Goal: Task Accomplishment & Management: Complete application form

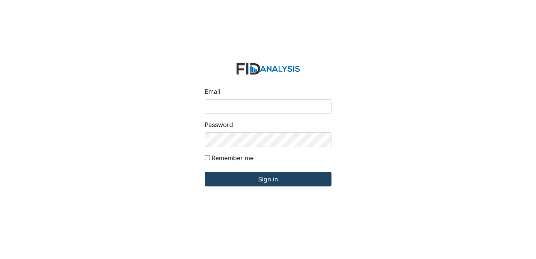
type input "[EMAIL_ADDRESS][DOMAIN_NAME]"
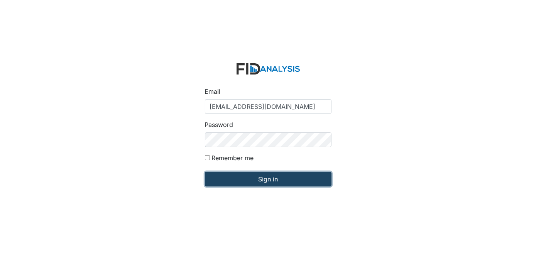
click at [306, 177] on input "Sign in" at bounding box center [268, 179] width 127 height 15
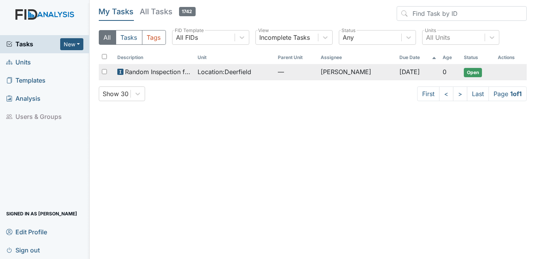
click at [475, 72] on span "Open" at bounding box center [473, 72] width 18 height 9
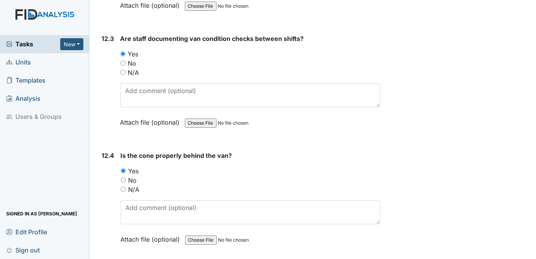
scroll to position [13698, 0]
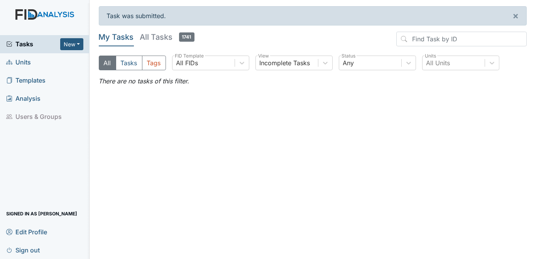
click at [25, 63] on span "Units" at bounding box center [18, 62] width 25 height 12
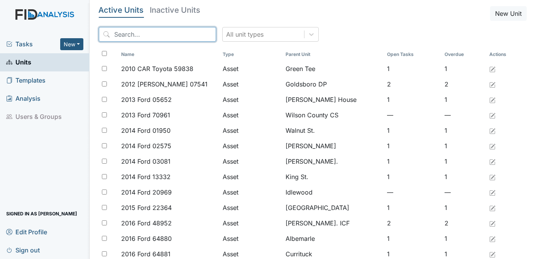
click at [122, 35] on input "search" at bounding box center [157, 34] width 117 height 15
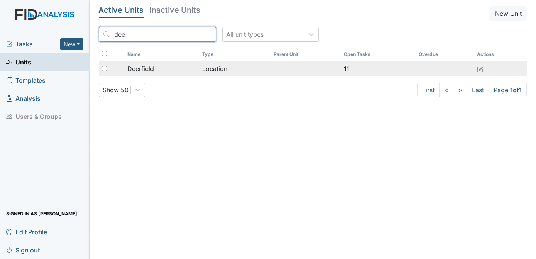
type input "dee"
click at [104, 69] on input "checkbox" at bounding box center [104, 68] width 5 height 5
checkbox input "true"
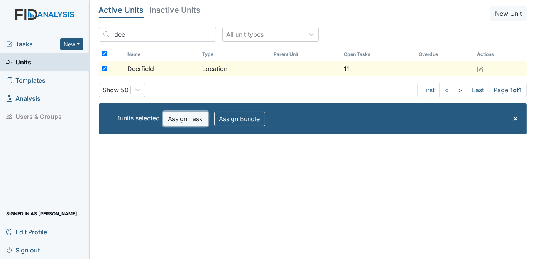
click at [189, 123] on button "Assign Task" at bounding box center [185, 119] width 45 height 15
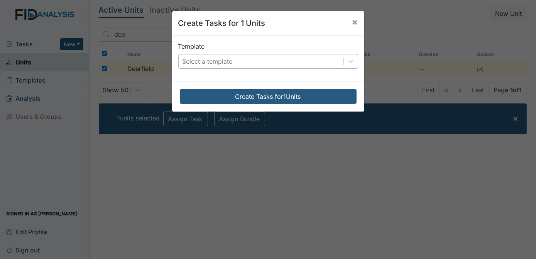
click at [223, 61] on div "Select a template" at bounding box center [208, 61] width 50 height 9
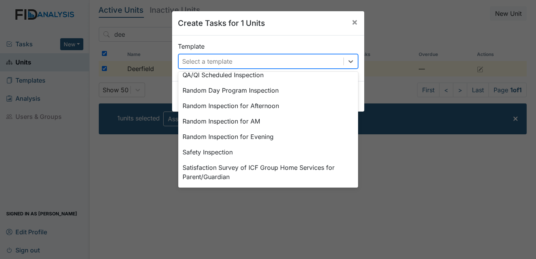
scroll to position [404, 0]
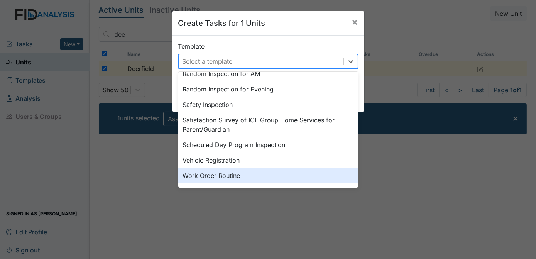
click at [229, 174] on div "Work Order Routine" at bounding box center [268, 175] width 180 height 15
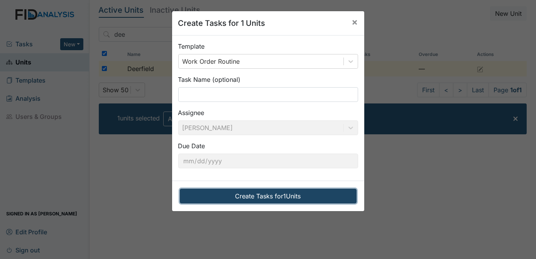
click at [245, 198] on button "Create Tasks for 1 Units" at bounding box center [268, 196] width 177 height 15
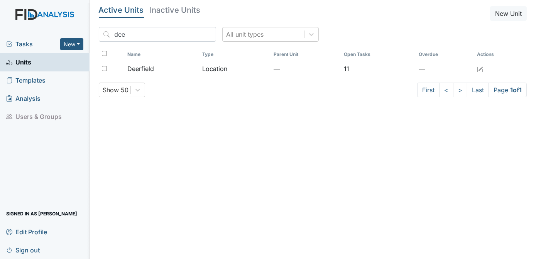
click at [24, 42] on span "Tasks" at bounding box center [33, 43] width 54 height 9
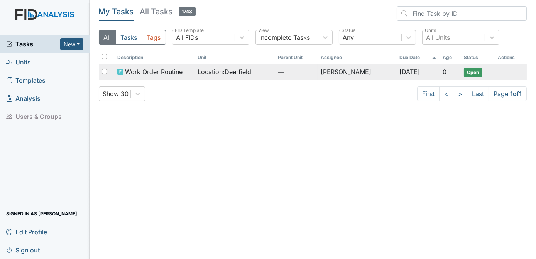
click at [465, 71] on span "Open" at bounding box center [473, 72] width 18 height 9
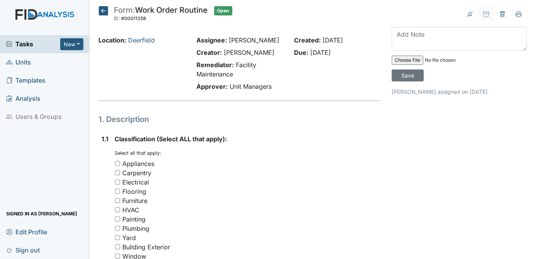
click at [119, 182] on input "Electrical" at bounding box center [117, 181] width 5 height 5
checkbox input "true"
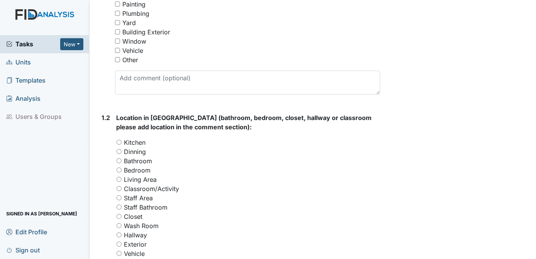
scroll to position [217, 0]
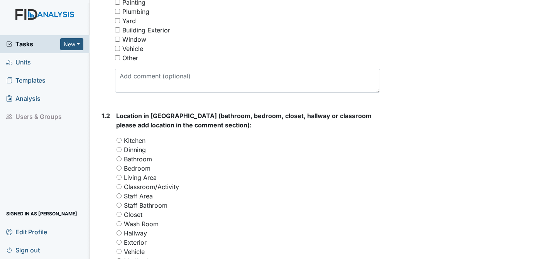
click at [121, 235] on div "Hallway" at bounding box center [249, 232] width 264 height 9
click at [118, 231] on input "Hallway" at bounding box center [119, 232] width 5 height 5
radio input "true"
click at [395, 175] on div "Archive Task × Are you sure you want to archive this task? It will appear as in…" at bounding box center [459, 198] width 147 height 818
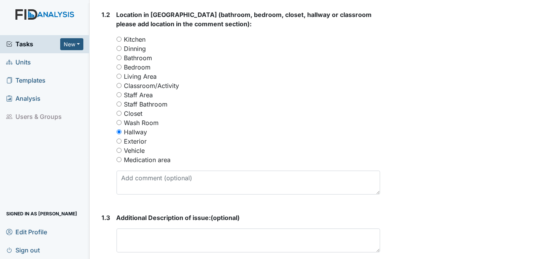
scroll to position [319, 0]
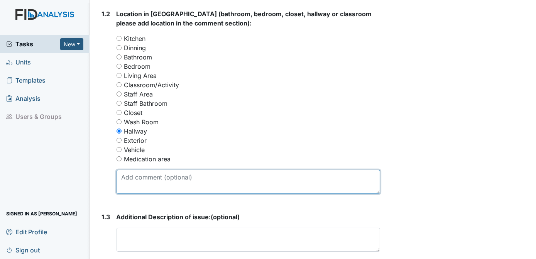
click at [151, 181] on textarea at bounding box center [249, 182] width 264 height 24
type textarea "hallway light needs replacing next to the dining area"
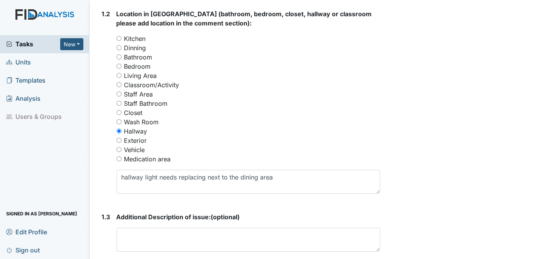
click at [439, 138] on div "Archive Task × Are you sure you want to archive this task? It will appear as in…" at bounding box center [459, 96] width 147 height 818
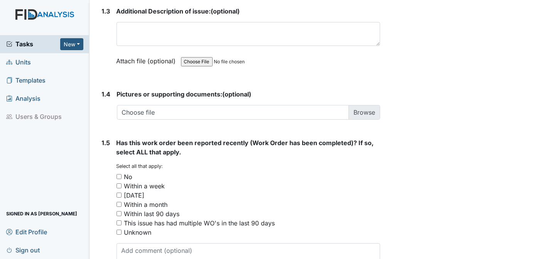
scroll to position [534, 0]
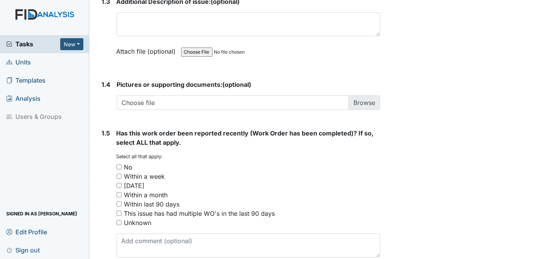
click at [117, 164] on input "No" at bounding box center [119, 166] width 5 height 5
checkbox input "true"
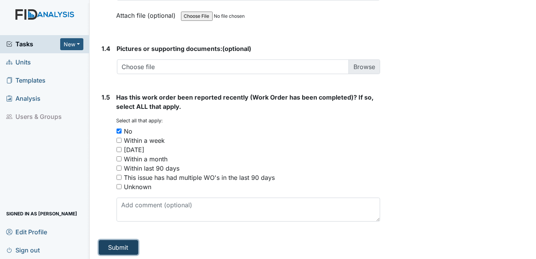
click at [122, 243] on button "Submit" at bounding box center [118, 247] width 39 height 15
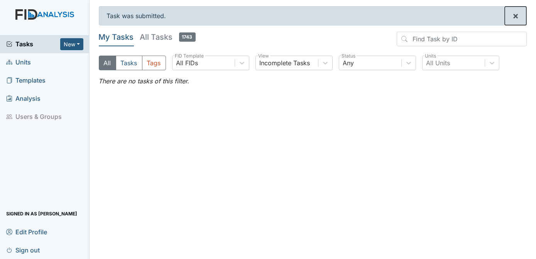
click at [518, 10] on span "×" at bounding box center [515, 15] width 6 height 11
